Goal: Information Seeking & Learning: Learn about a topic

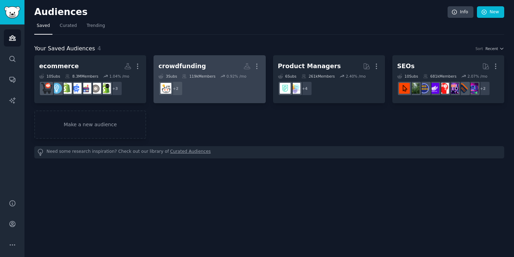
click at [205, 69] on h2 "crowdfunding More" at bounding box center [209, 66] width 102 height 12
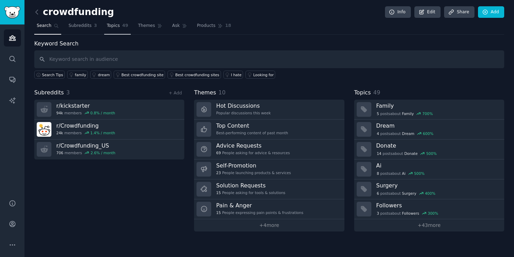
click at [116, 29] on link "Topics 49" at bounding box center [117, 27] width 26 height 14
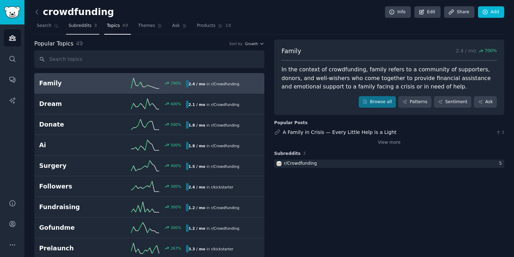
click at [92, 25] on link "Subreddits 3" at bounding box center [82, 27] width 33 height 14
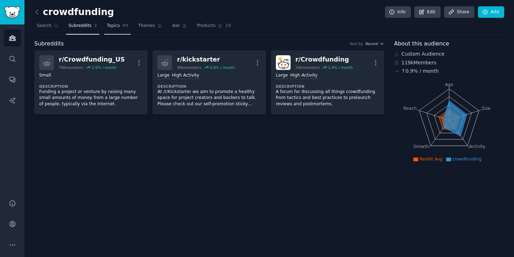
click at [120, 27] on link "Topics 49" at bounding box center [117, 27] width 26 height 14
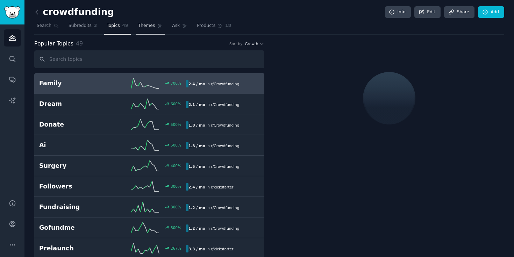
click at [142, 25] on span "Themes" at bounding box center [146, 26] width 17 height 6
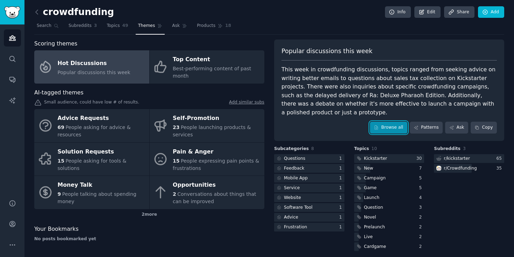
click at [389, 124] on link "Browse all" at bounding box center [388, 128] width 37 height 12
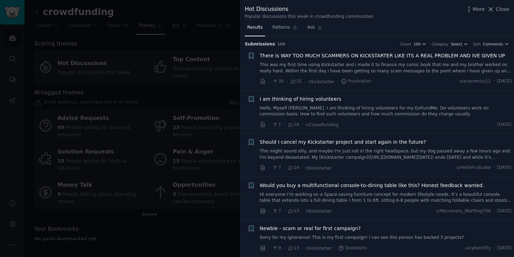
click at [286, 56] on span "There is WAY TOO MUCH SCAMMERS ON KICKSTARTER LIKE ITS A REAL PROBLEM AND IVE G…" at bounding box center [382, 55] width 245 height 7
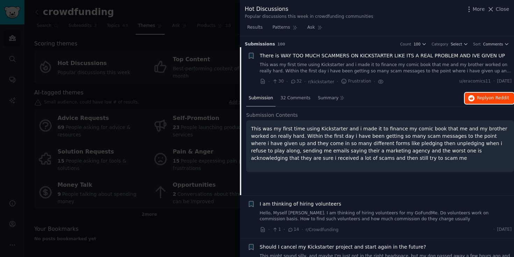
click at [479, 96] on span "Reply on Reddit" at bounding box center [493, 98] width 32 height 6
click at [342, 45] on h3 "Submission s 100 Count 100 Category Select Sort Comments" at bounding box center [377, 44] width 264 height 6
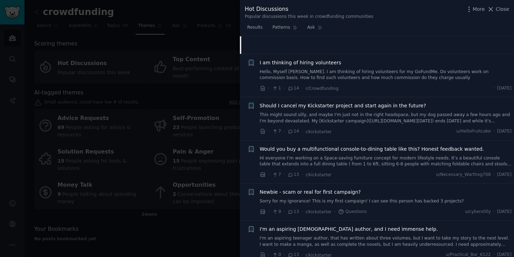
scroll to position [142, 0]
click at [344, 111] on div "Should I cancel my Kickstarter project and start again in the future? This migh…" at bounding box center [386, 112] width 252 height 22
click at [350, 115] on link "This might sound silly, and maybe I'm just not in the right headspace, but my d…" at bounding box center [386, 117] width 252 height 12
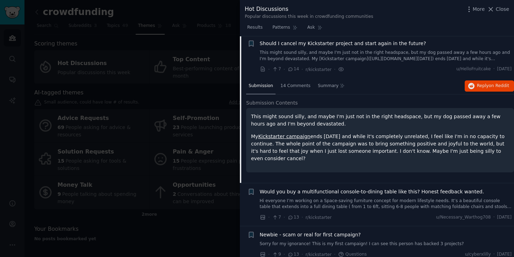
scroll to position [97, 0]
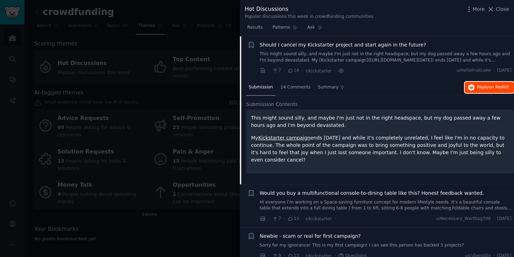
click at [483, 87] on span "Reply on Reddit" at bounding box center [493, 87] width 32 height 6
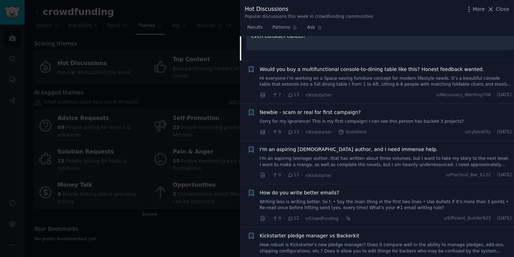
scroll to position [273, 0]
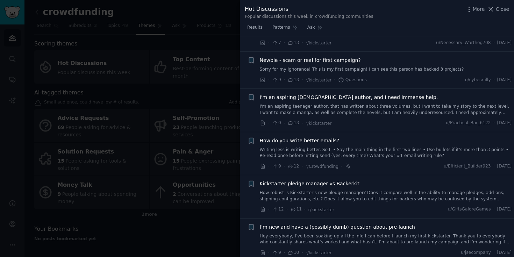
click at [349, 70] on link "Sorry for my ignorance! This is my first campaign! I can see this person has ba…" at bounding box center [386, 69] width 252 height 6
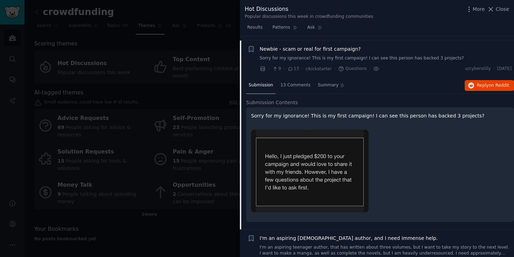
scroll to position [184, 0]
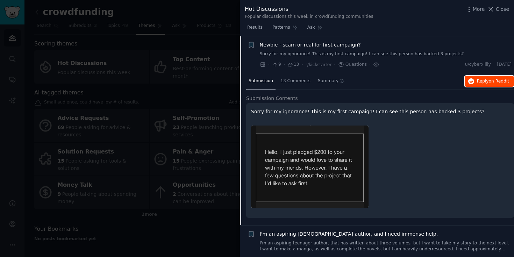
click at [473, 82] on button "Reply on Reddit" at bounding box center [489, 81] width 49 height 11
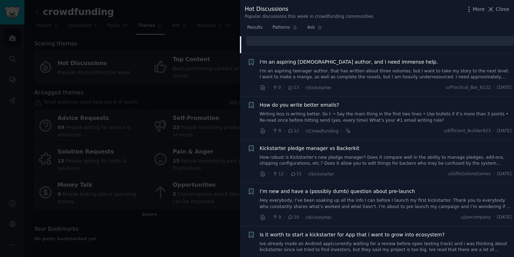
scroll to position [369, 0]
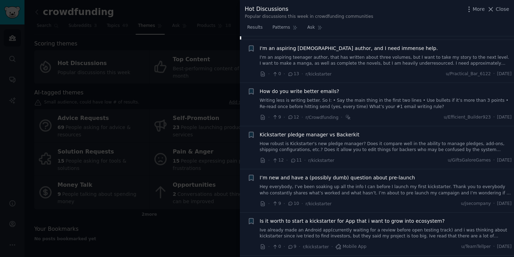
click at [347, 104] on link "Writing less is writing better. So I: • Say the main thing in the first two lin…" at bounding box center [386, 104] width 252 height 12
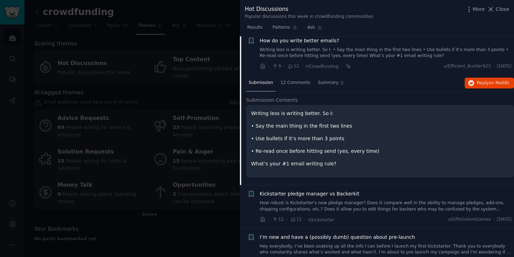
scroll to position [264, 0]
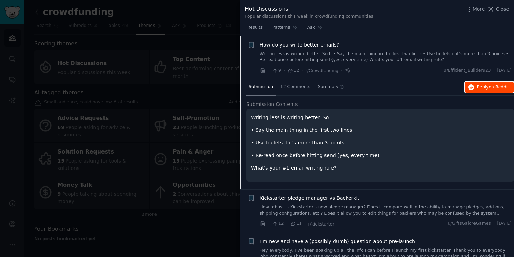
click at [477, 87] on span "Reply on Reddit" at bounding box center [493, 87] width 32 height 6
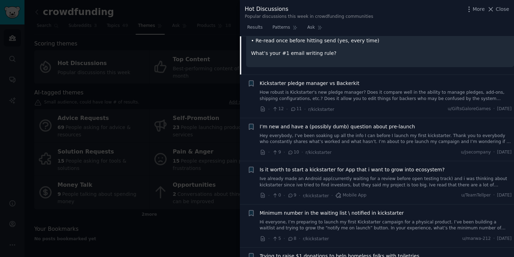
scroll to position [364, 0]
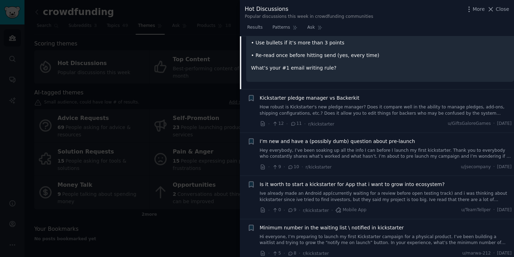
click at [350, 110] on link "How robust is Kickstarter's new pledge manager? Does it compare well in the abi…" at bounding box center [386, 110] width 252 height 12
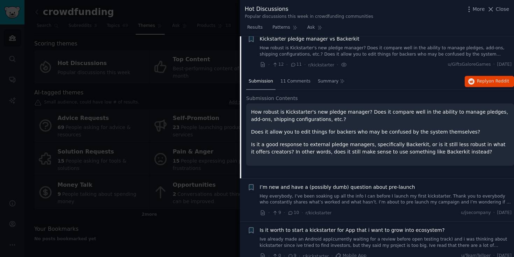
scroll to position [307, 0]
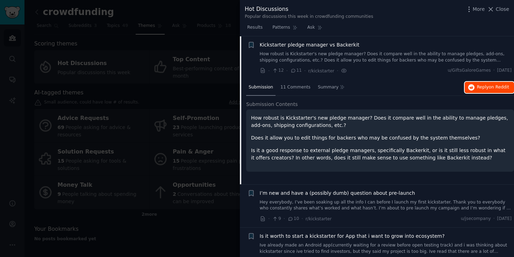
click at [482, 89] on span "Reply on Reddit" at bounding box center [493, 87] width 32 height 6
